Goal: Task Accomplishment & Management: Manage account settings

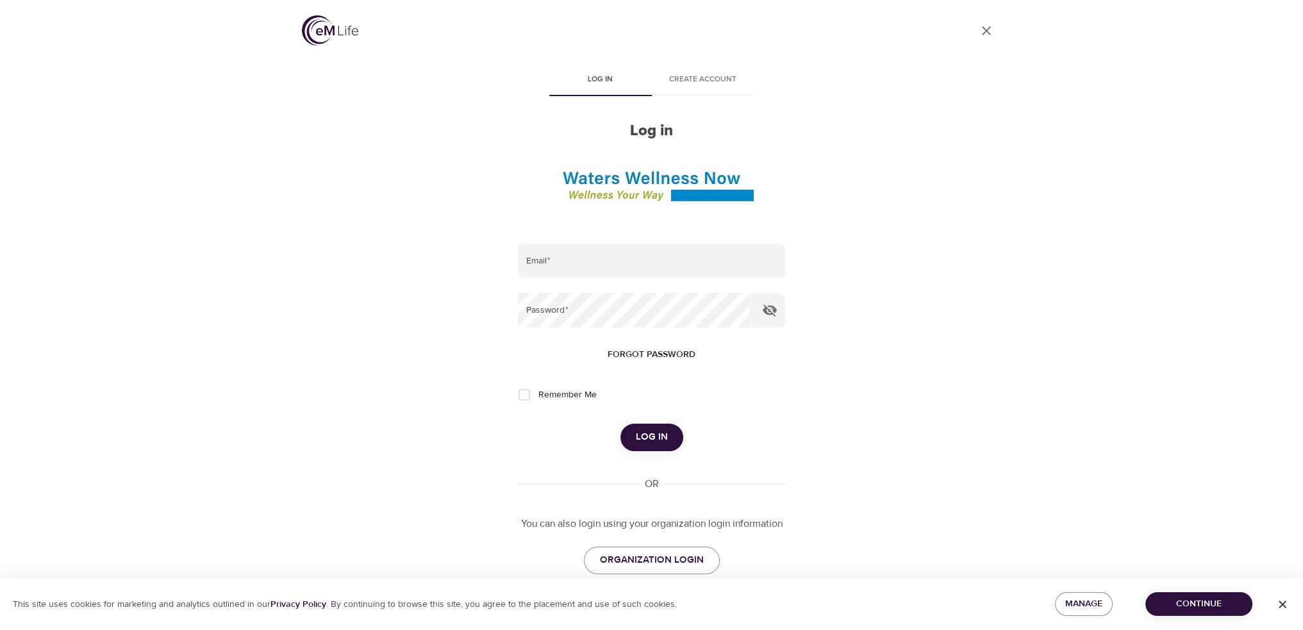
type input "[EMAIL_ADDRESS][DOMAIN_NAME]"
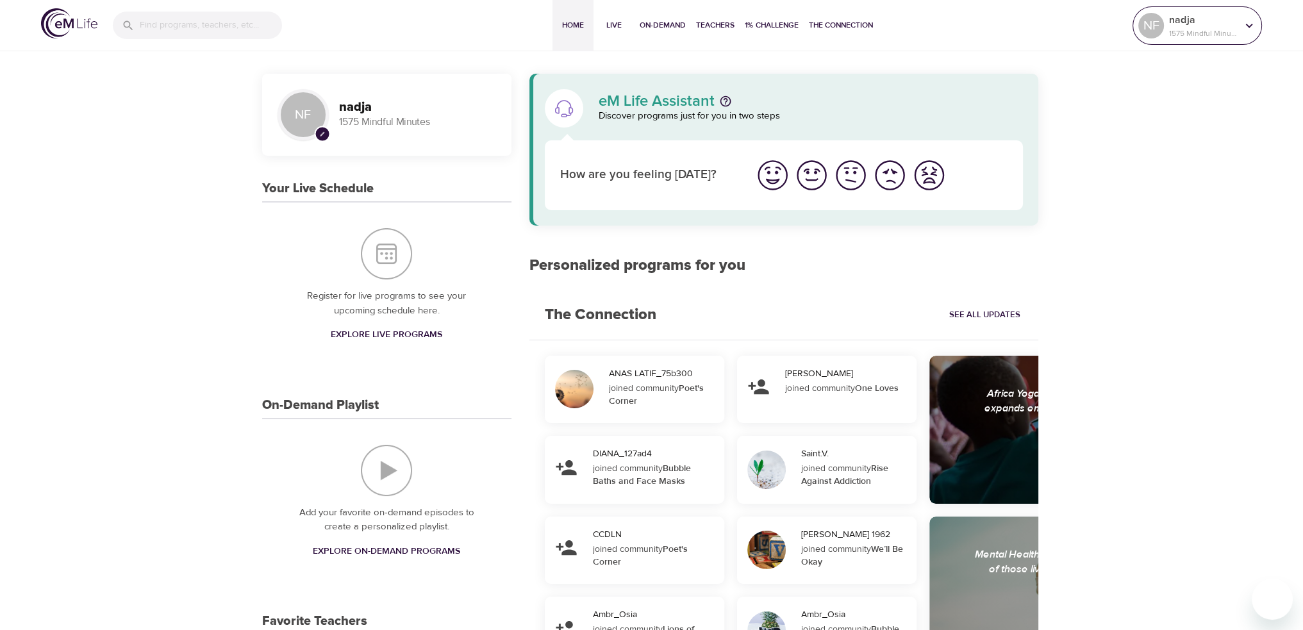
click at [1240, 29] on div at bounding box center [1248, 25] width 19 height 19
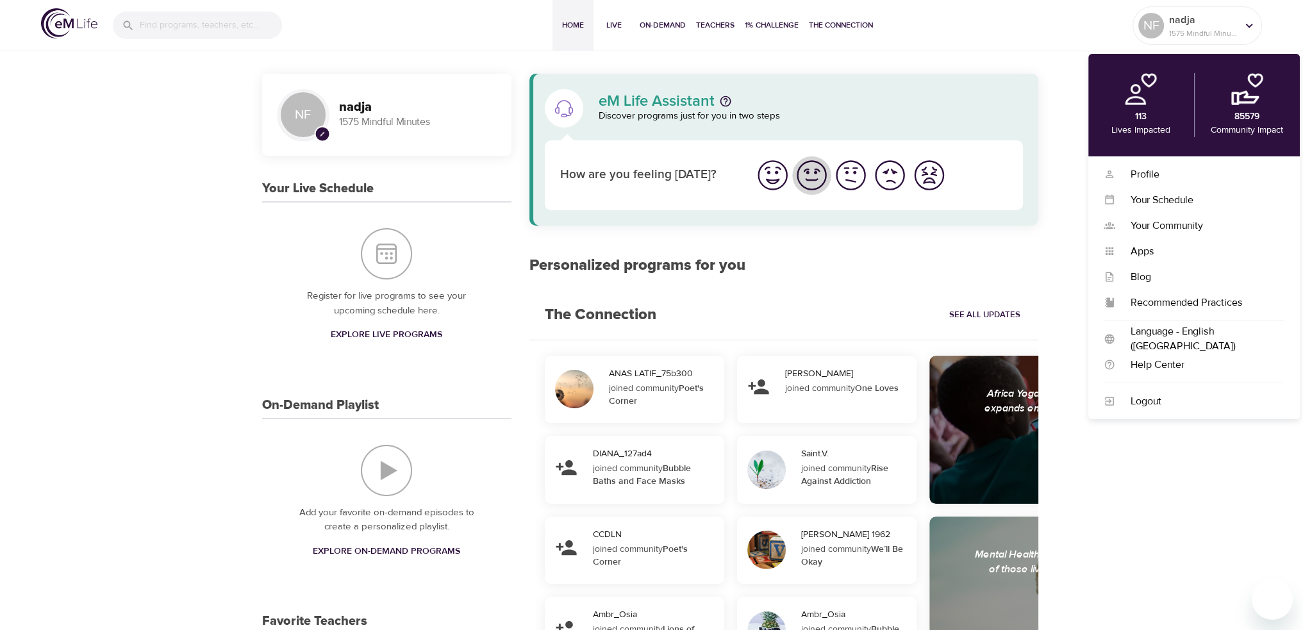
click at [818, 181] on img "I'm feeling good" at bounding box center [811, 175] width 35 height 35
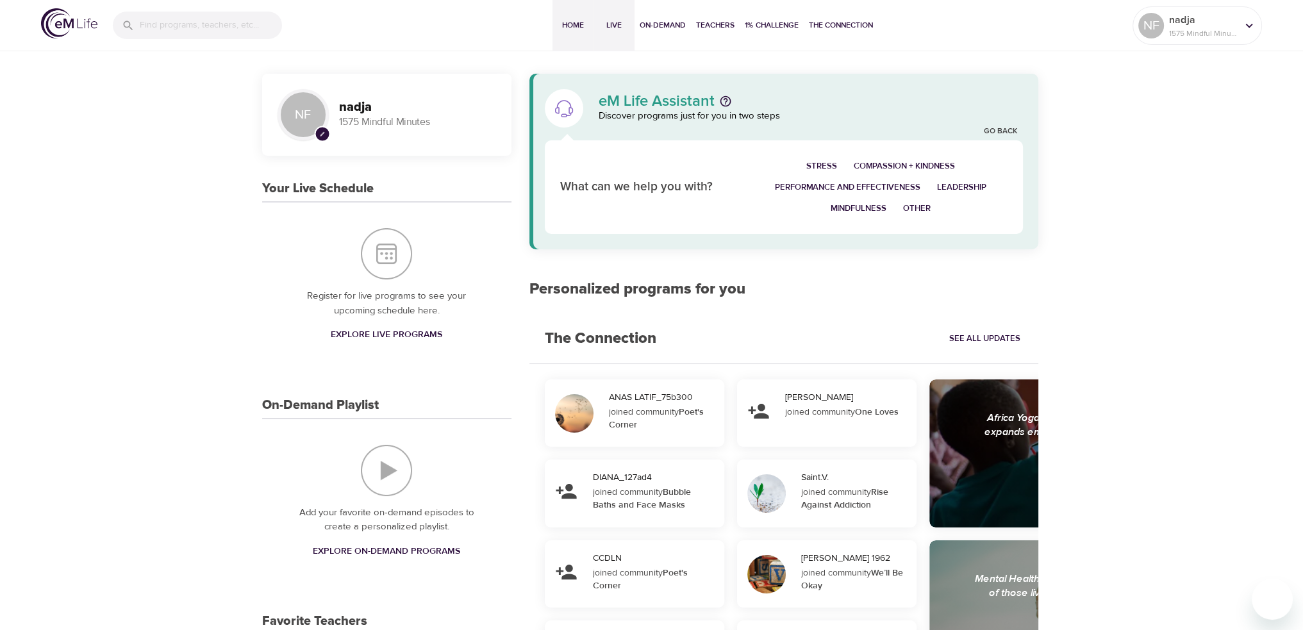
click at [614, 30] on span "Live" at bounding box center [613, 25] width 31 height 13
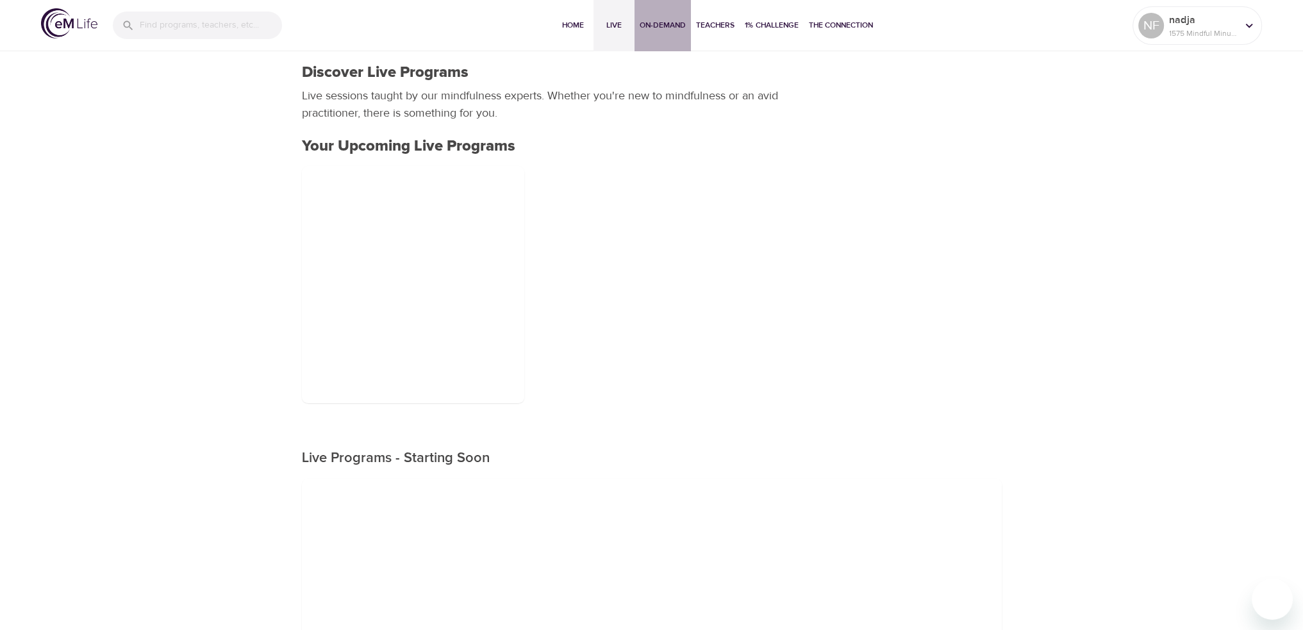
click at [668, 25] on span "On-Demand" at bounding box center [662, 25] width 46 height 13
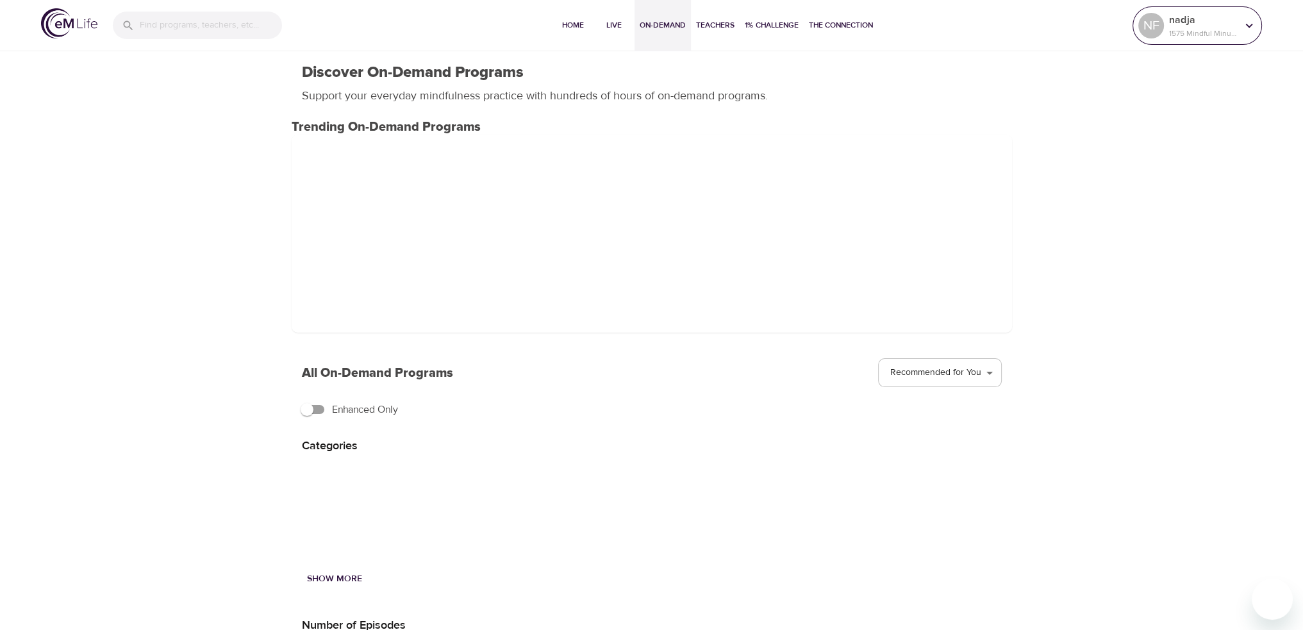
click at [1201, 28] on p "1575 Mindful Minutes" at bounding box center [1203, 34] width 68 height 12
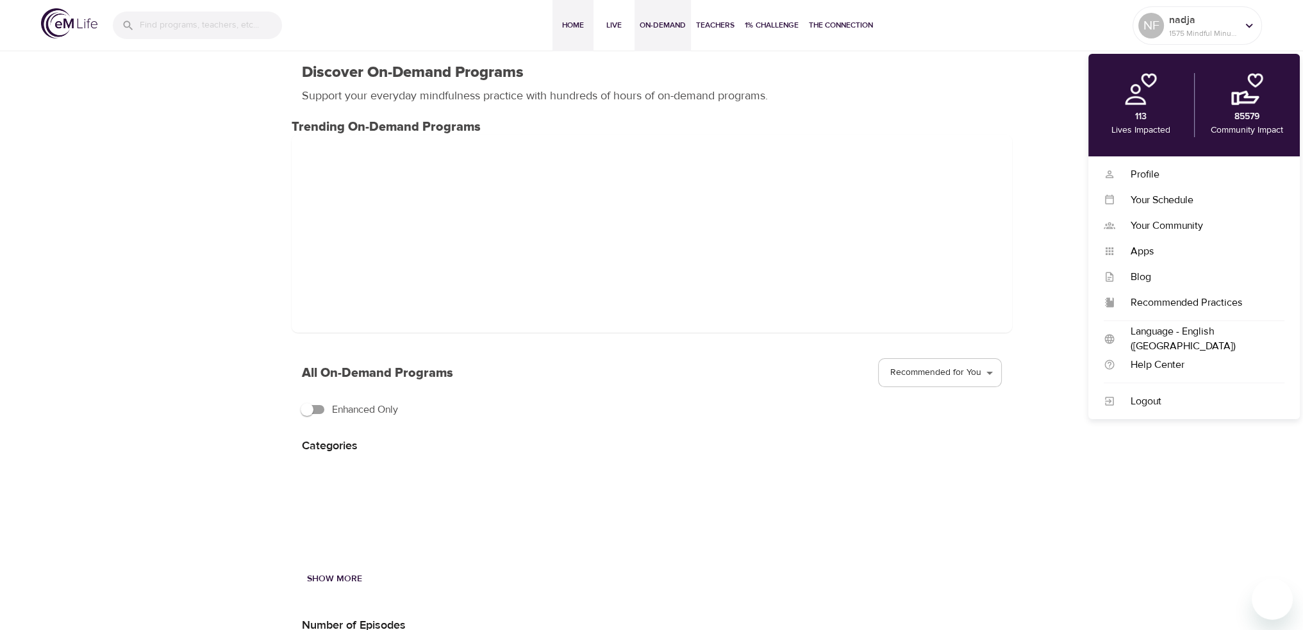
click at [566, 25] on span "Home" at bounding box center [572, 25] width 31 height 13
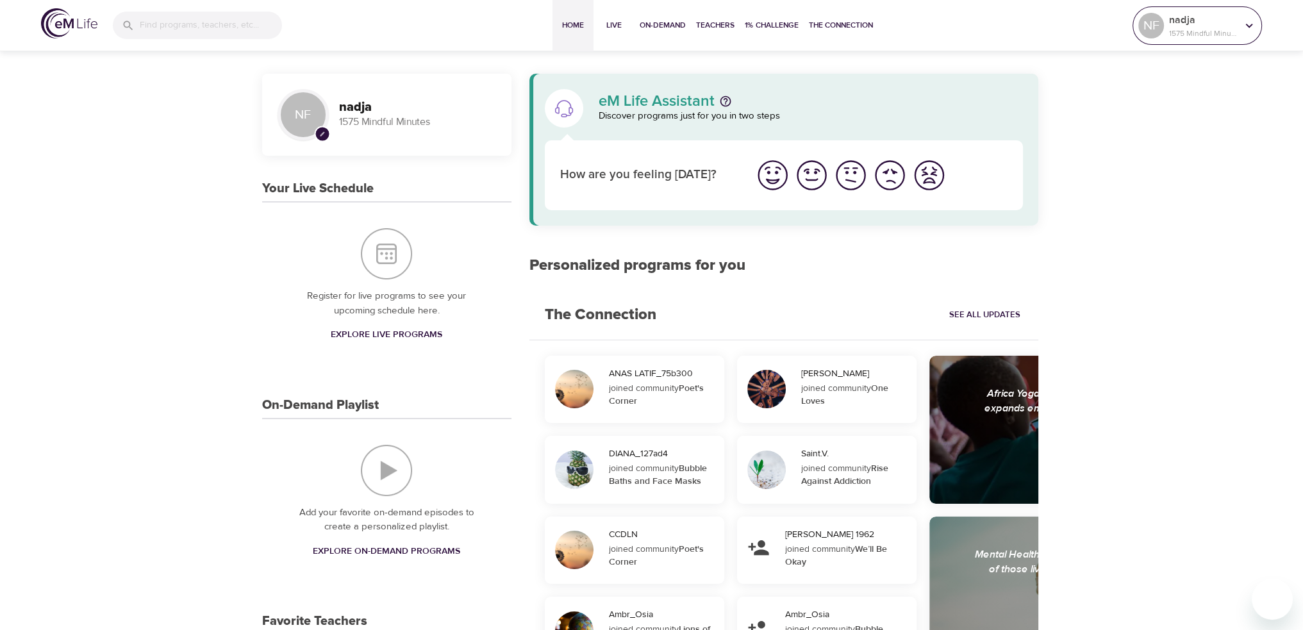
click at [1212, 22] on p "nadja" at bounding box center [1203, 19] width 68 height 15
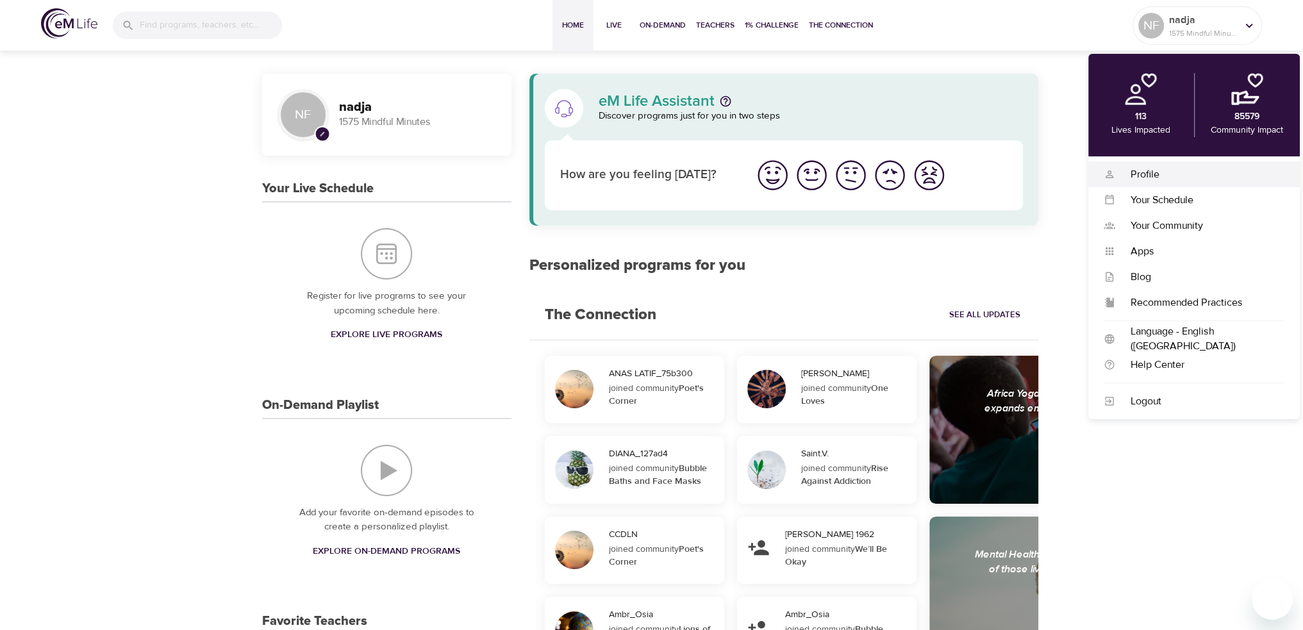
click at [1176, 179] on div "Profile" at bounding box center [1199, 174] width 169 height 15
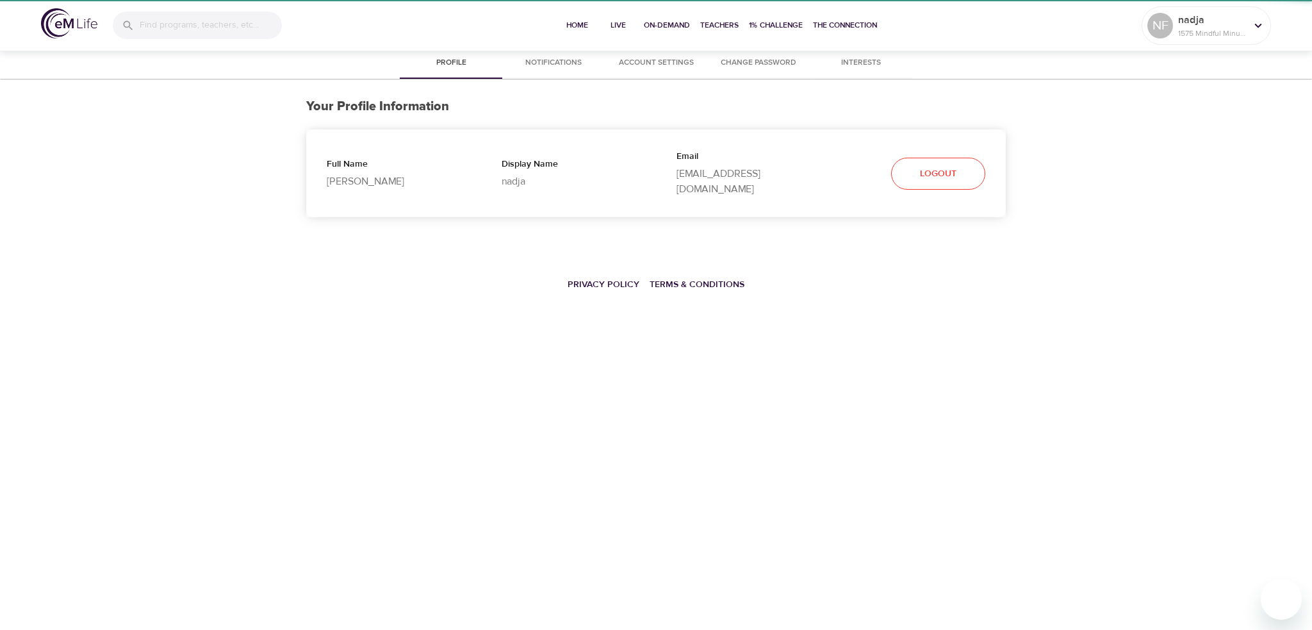
select select "10"
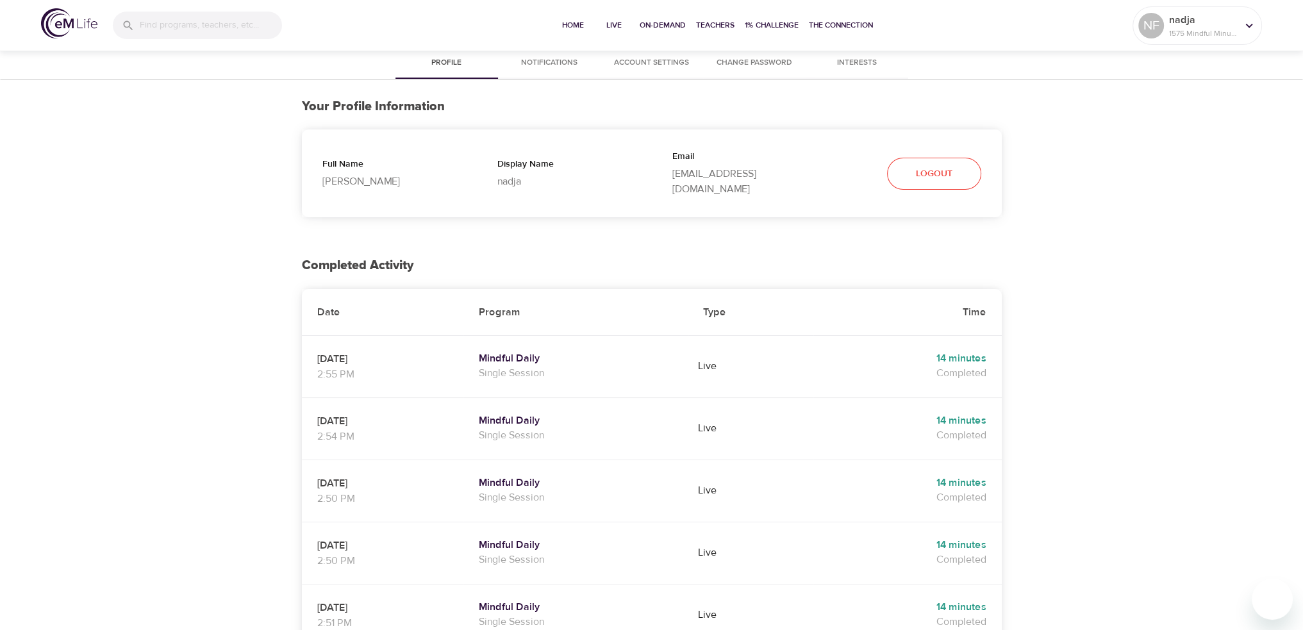
click at [621, 56] on span "Account Settings" at bounding box center [651, 62] width 87 height 13
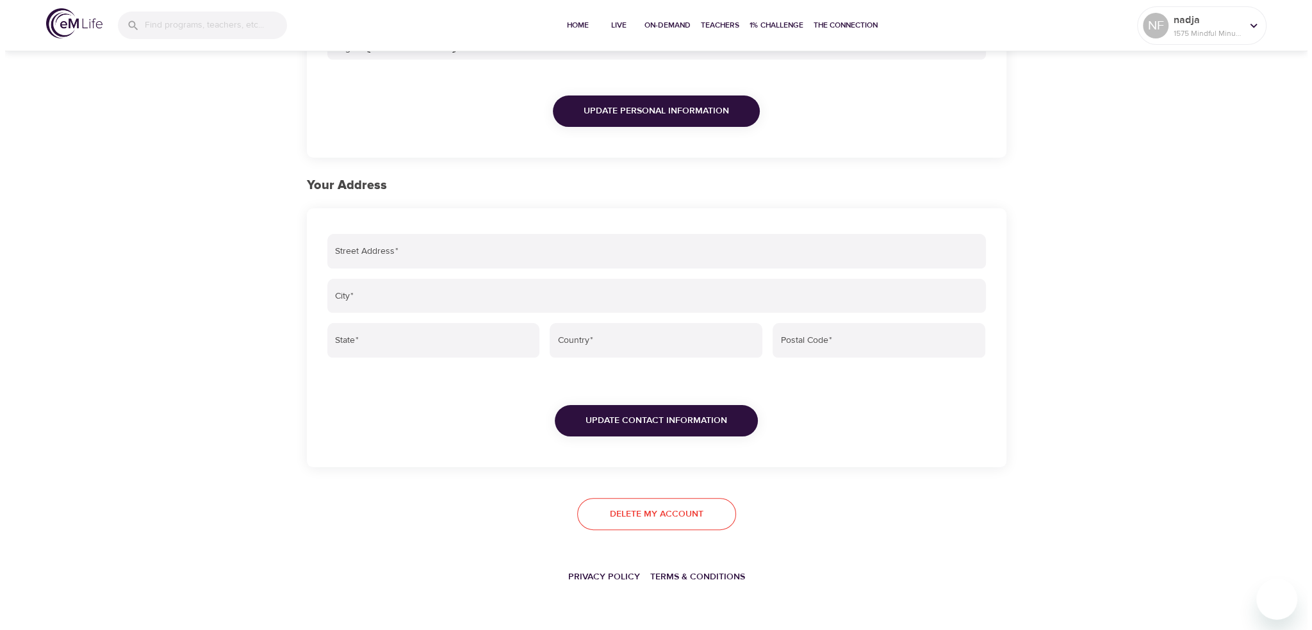
scroll to position [323, 0]
click at [679, 514] on span "Delete my account" at bounding box center [652, 514] width 94 height 16
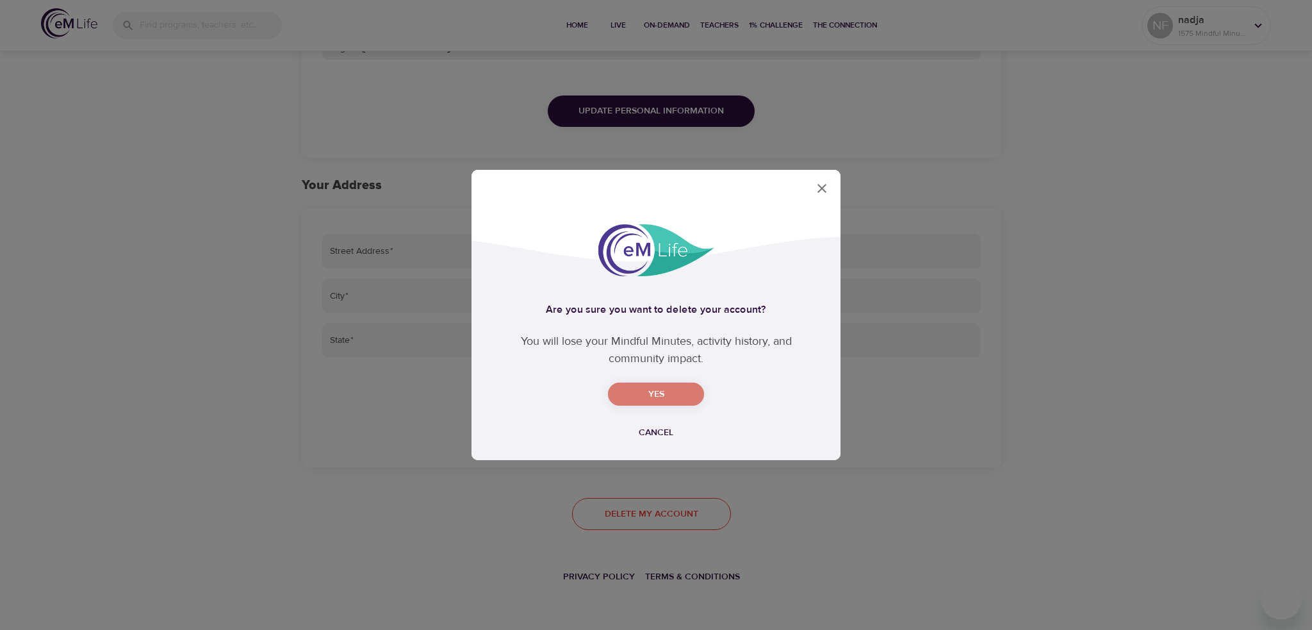
click at [665, 389] on span "Yes" at bounding box center [656, 394] width 76 height 16
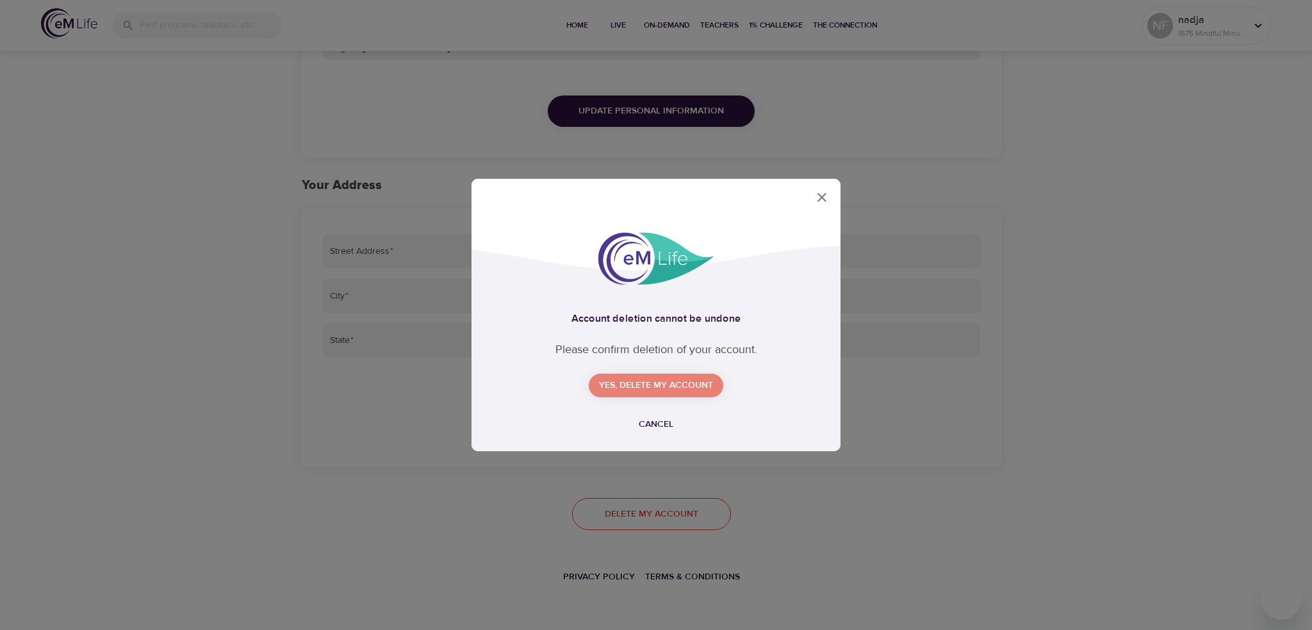
click at [665, 389] on span "Yes, delete my account" at bounding box center [656, 385] width 114 height 16
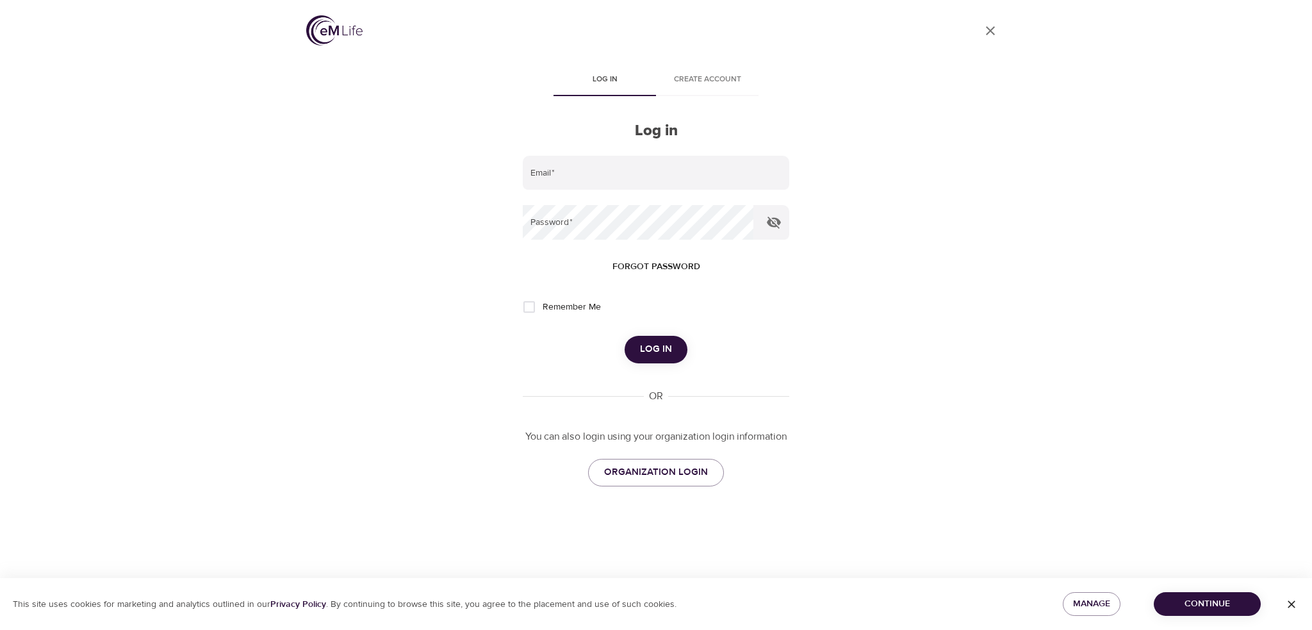
type input "[EMAIL_ADDRESS][DOMAIN_NAME]"
click at [663, 348] on span "Log in" at bounding box center [656, 349] width 32 height 17
